Goal: Task Accomplishment & Management: Manage account settings

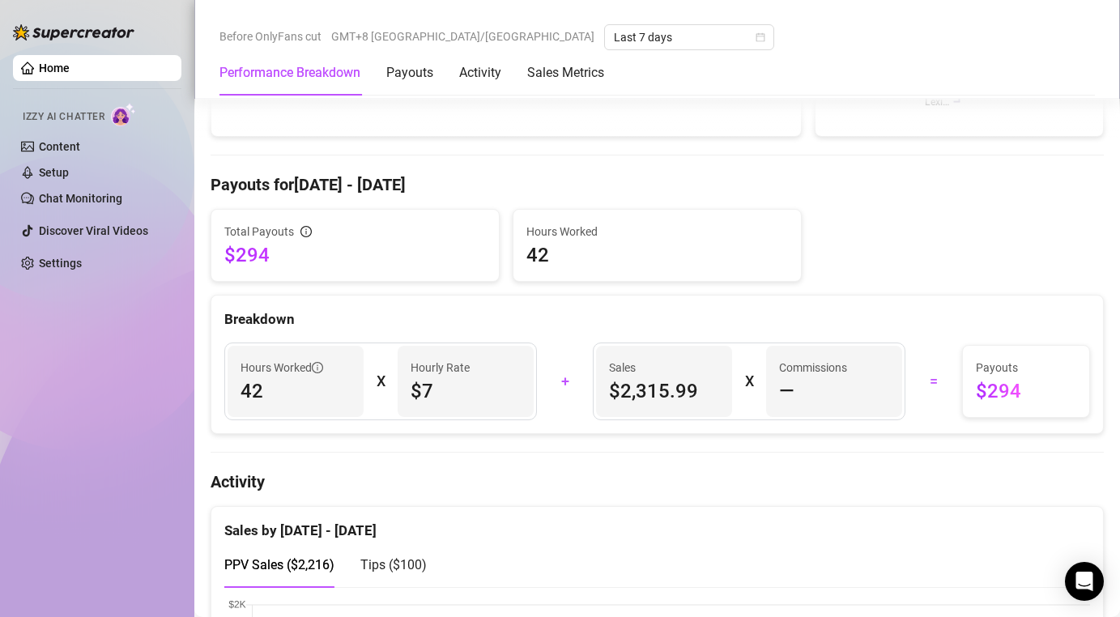
scroll to position [394, 0]
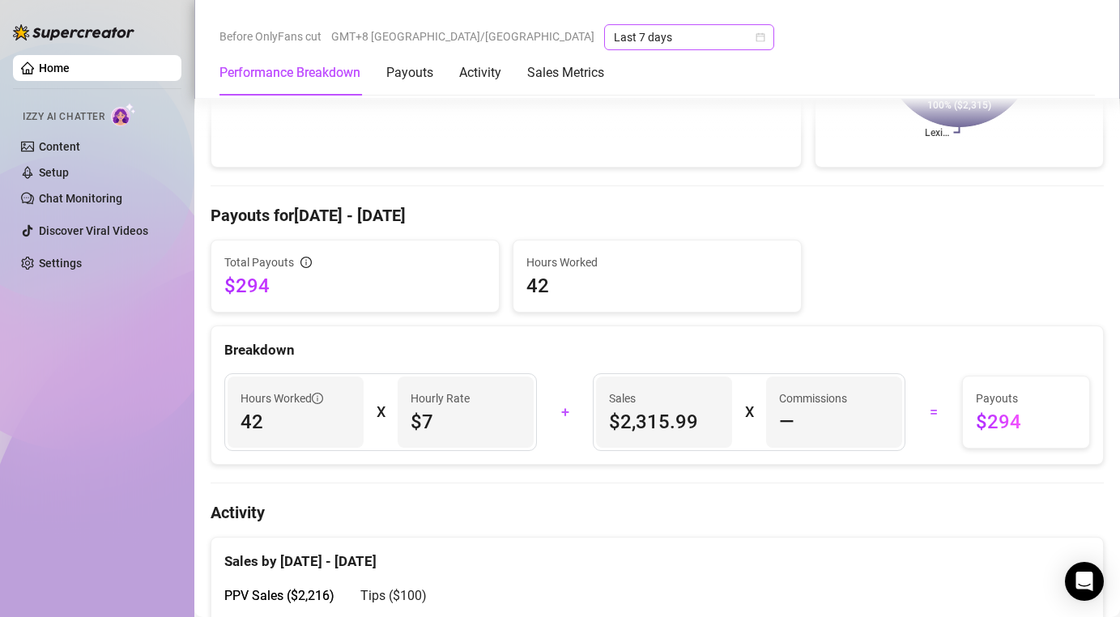
click at [614, 26] on span "Last 7 days" at bounding box center [689, 37] width 151 height 24
click at [495, 320] on div "Total Payouts $294 Hours Worked 42 Breakdown Hours Worked 42 X Hourly Rate $7 +…" at bounding box center [657, 352] width 893 height 225
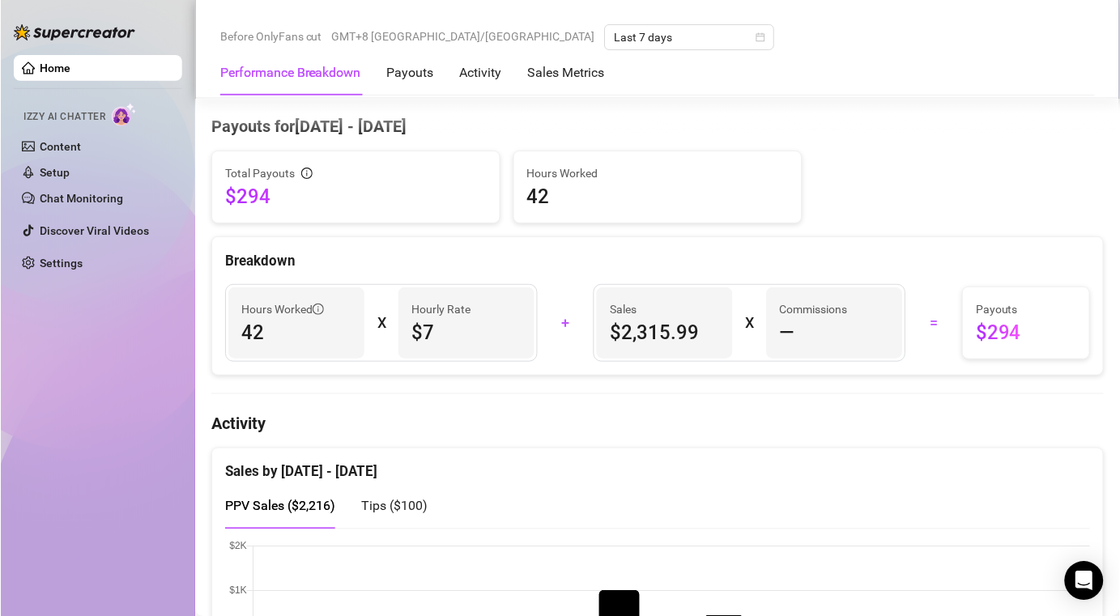
scroll to position [484, 0]
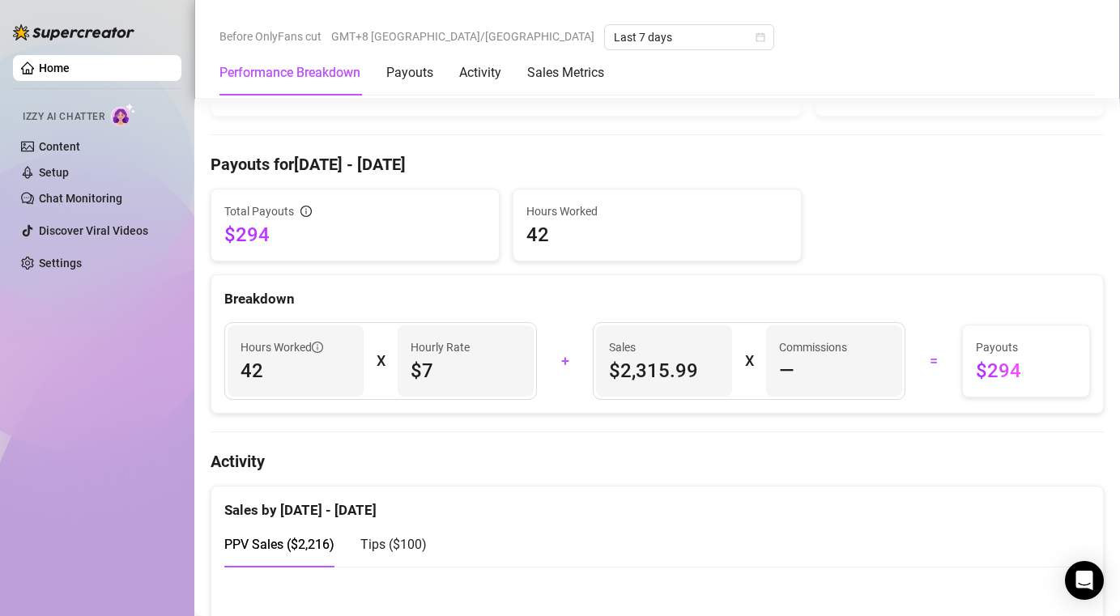
scroll to position [450, 0]
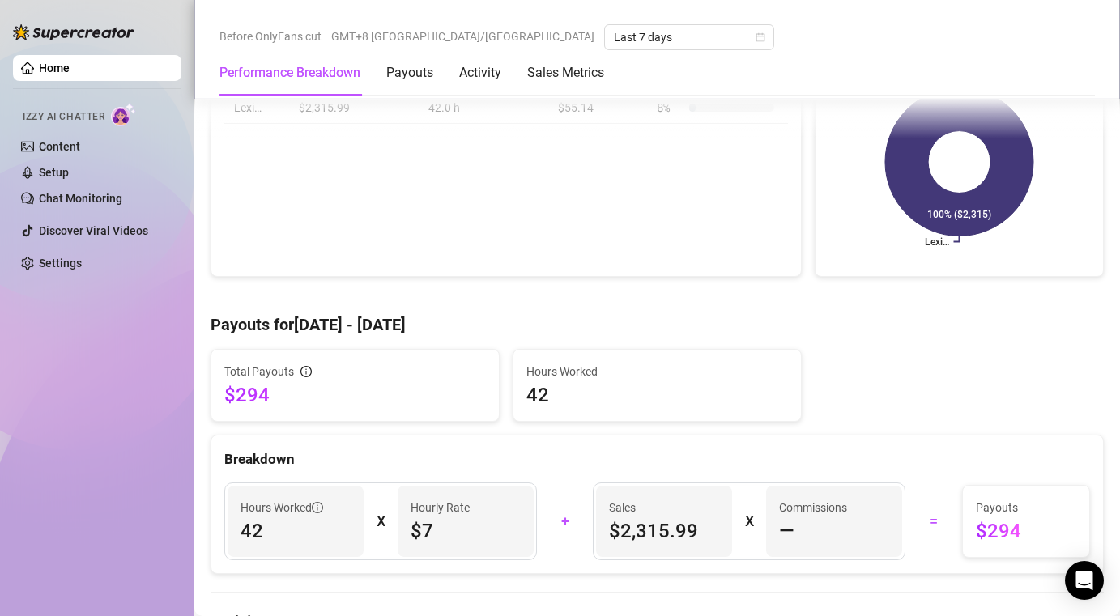
scroll to position [300, 0]
